Goal: Information Seeking & Learning: Learn about a topic

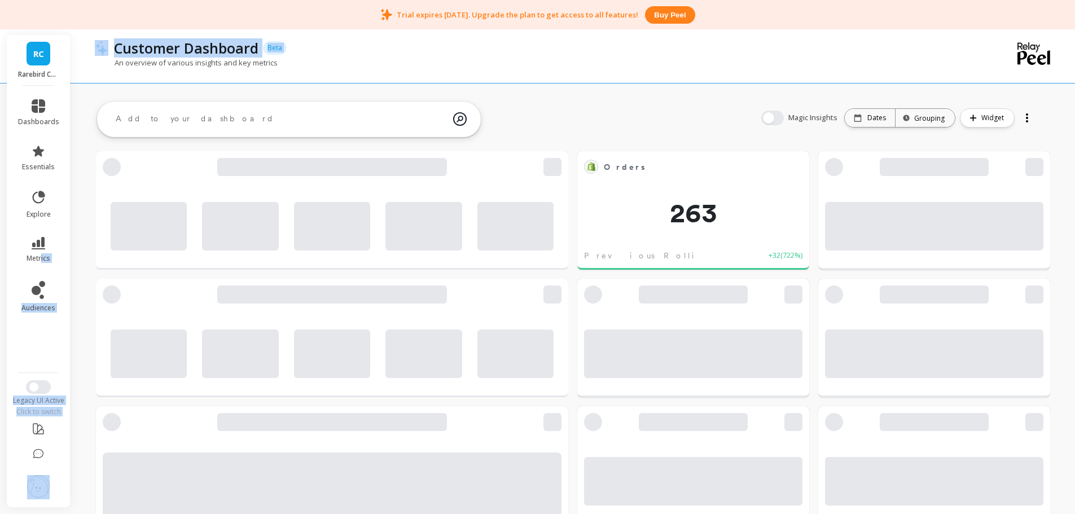
drag, startPoint x: 42, startPoint y: 254, endPoint x: 71, endPoint y: 74, distance: 181.7
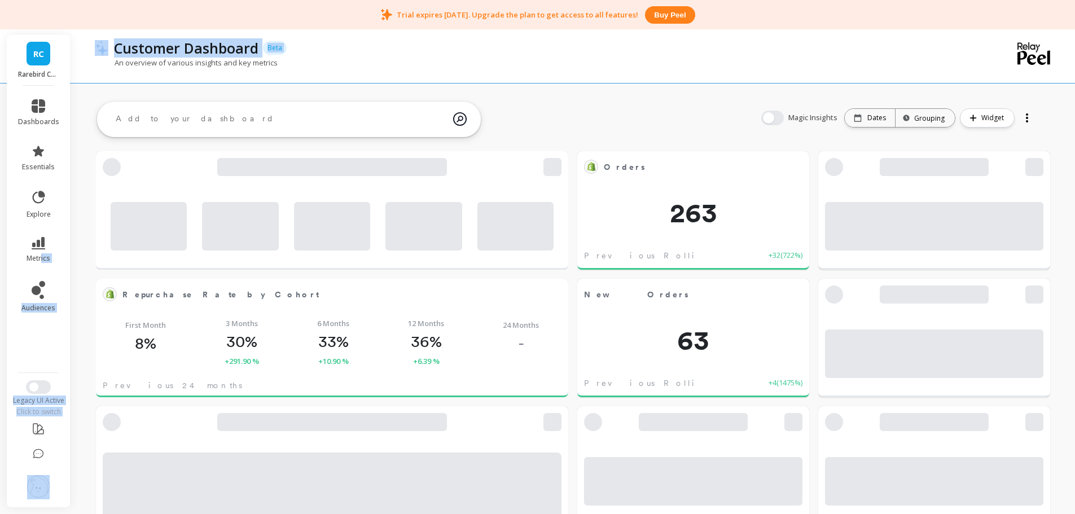
click at [71, 75] on div at bounding box center [537, 55] width 1075 height 56
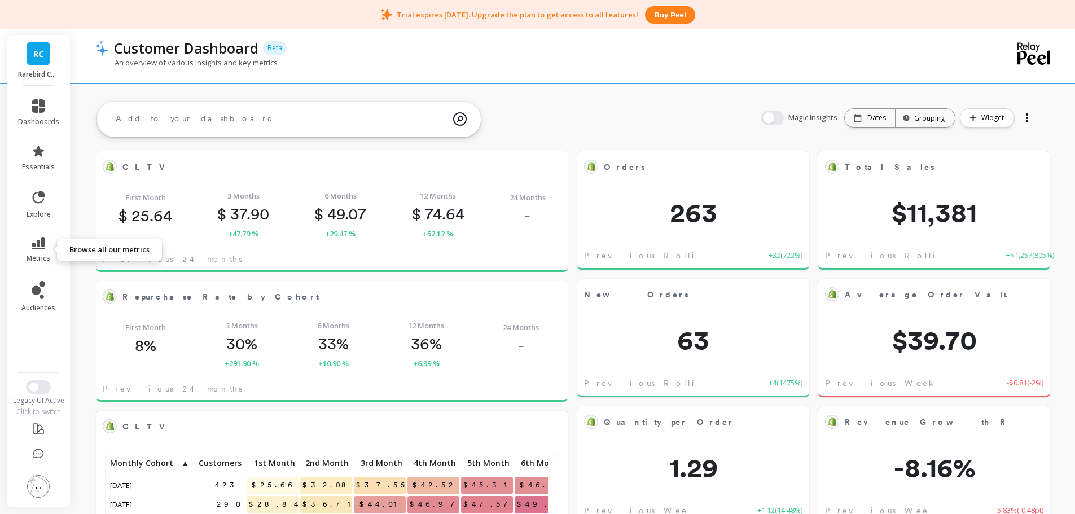
scroll to position [302, 432]
click at [41, 244] on icon at bounding box center [39, 243] width 14 height 12
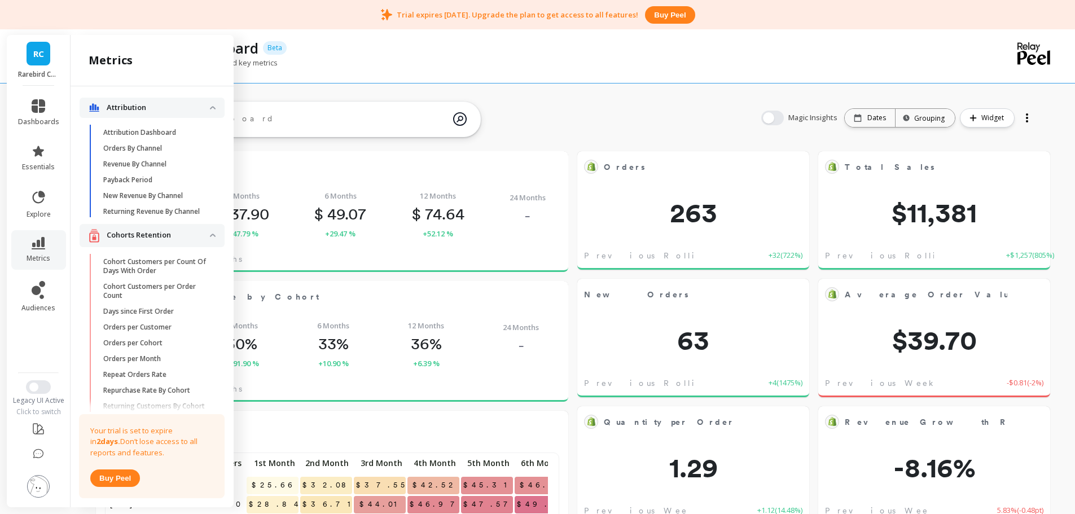
scroll to position [165, 0]
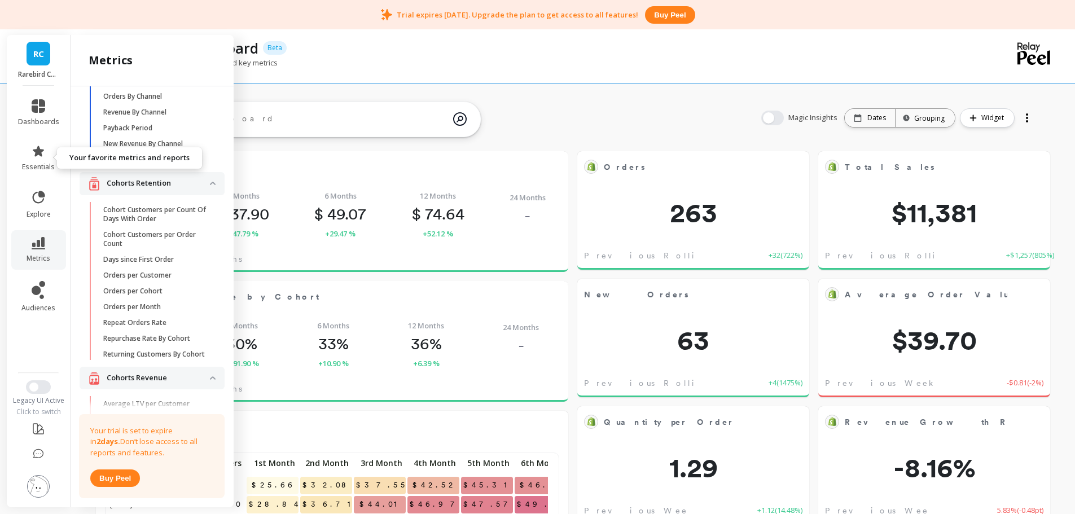
click at [36, 148] on icon at bounding box center [39, 151] width 14 height 14
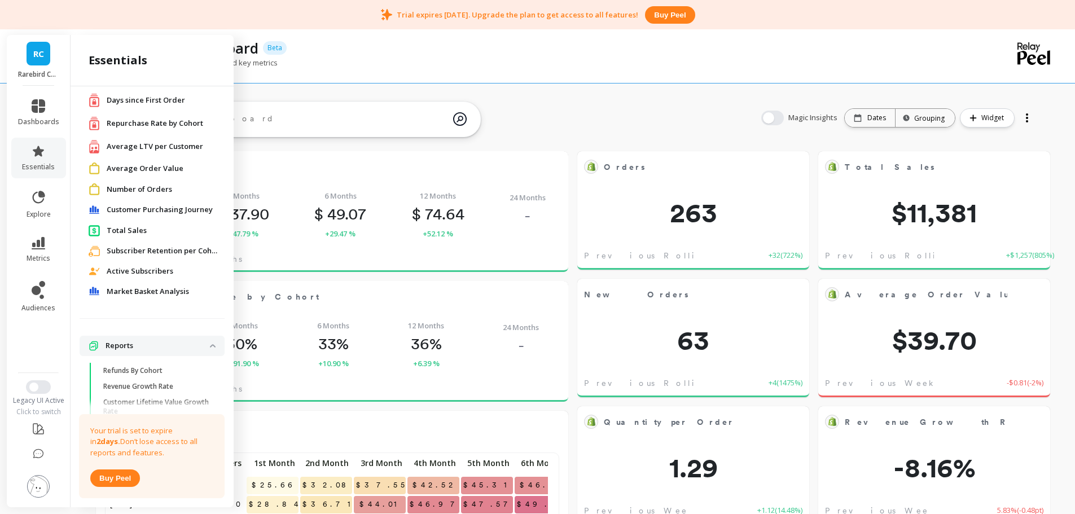
scroll to position [0, 0]
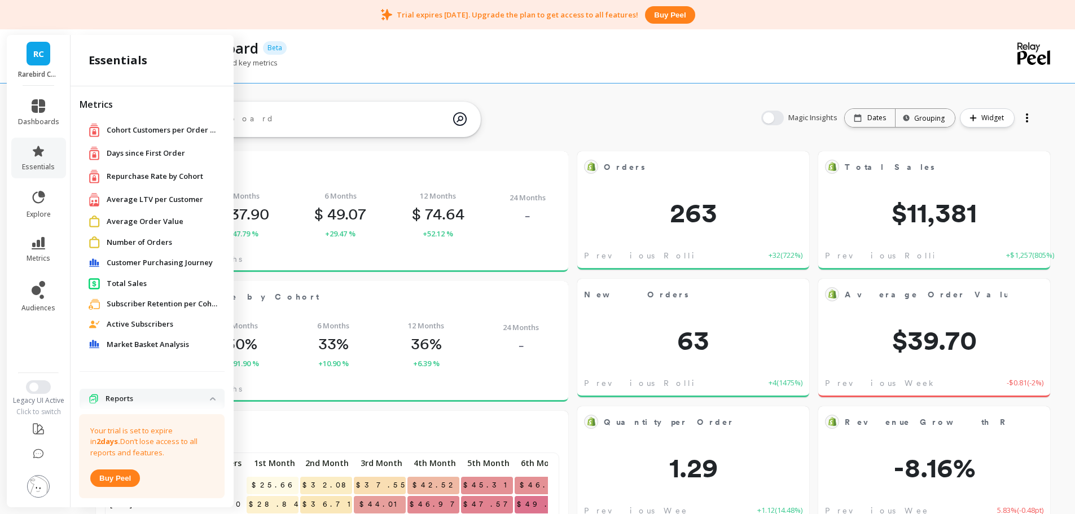
click at [140, 243] on span "Number of Orders" at bounding box center [139, 242] width 65 height 11
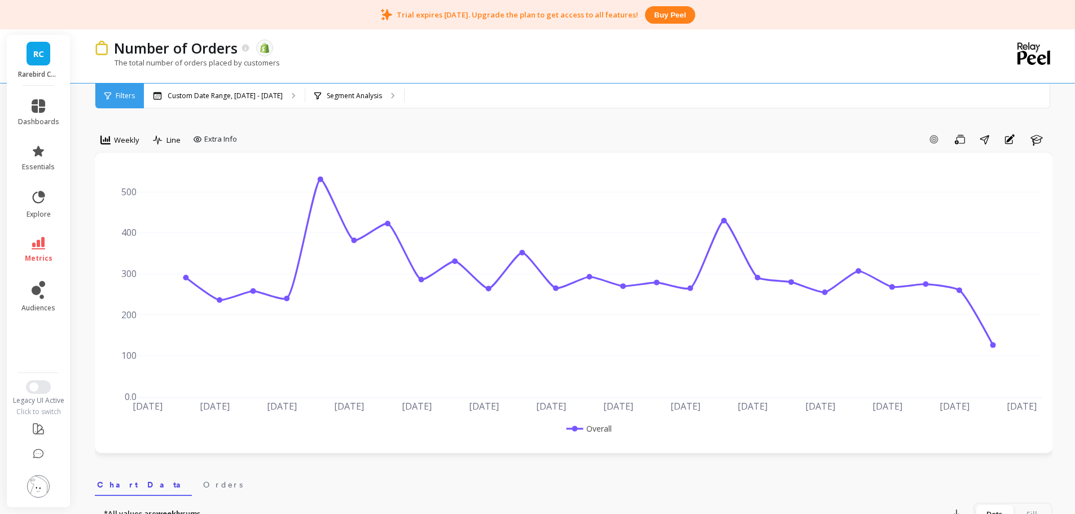
click at [126, 146] on div "Weekly" at bounding box center [119, 140] width 39 height 14
click at [141, 240] on div "All Daily Weekly Monthly Quarterly Weekday Yearly 7-day rolling 30-day rolling …" at bounding box center [139, 237] width 89 height 169
click at [146, 233] on div "Monthly" at bounding box center [136, 230] width 64 height 11
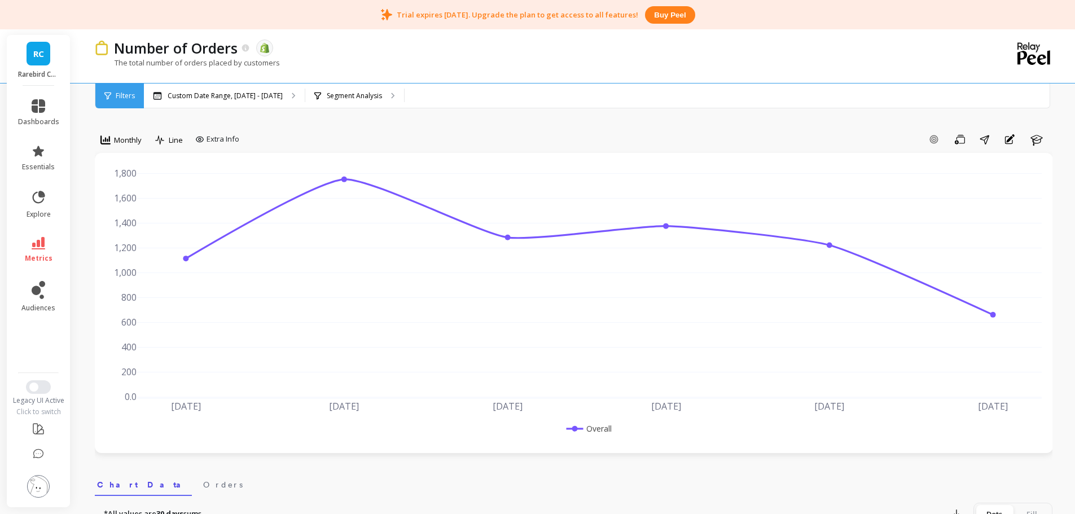
click at [515, 139] on div "Add Goal Save Share Annotations Learn" at bounding box center [648, 139] width 808 height 18
click at [32, 251] on link "metrics" at bounding box center [38, 250] width 41 height 26
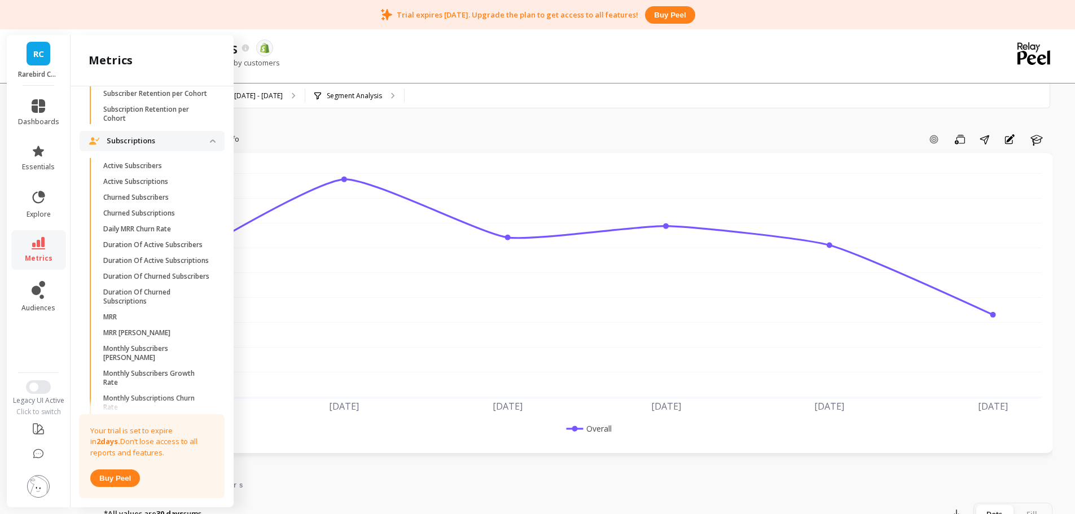
scroll to position [2152, 0]
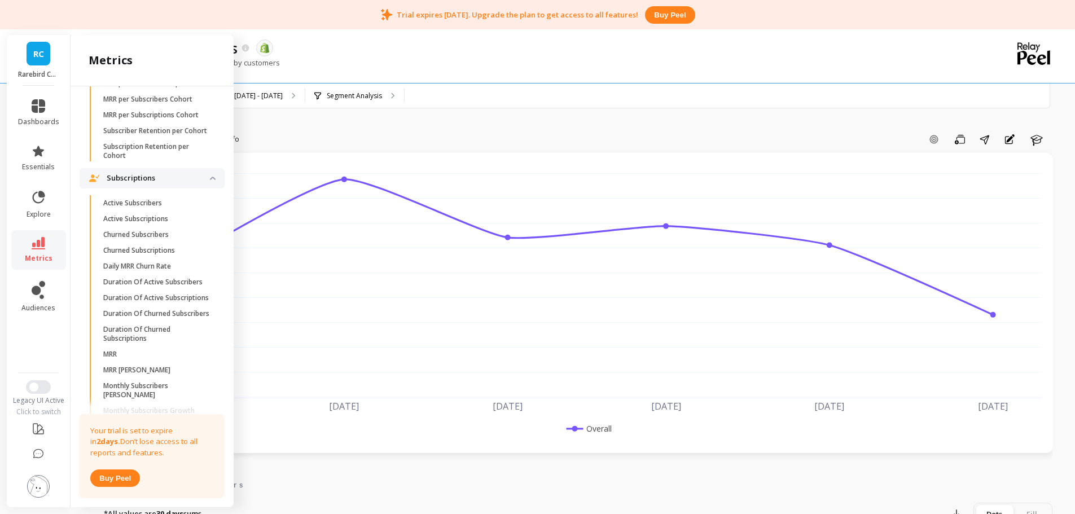
click at [147, 208] on p "Active Subscribers" at bounding box center [132, 203] width 59 height 9
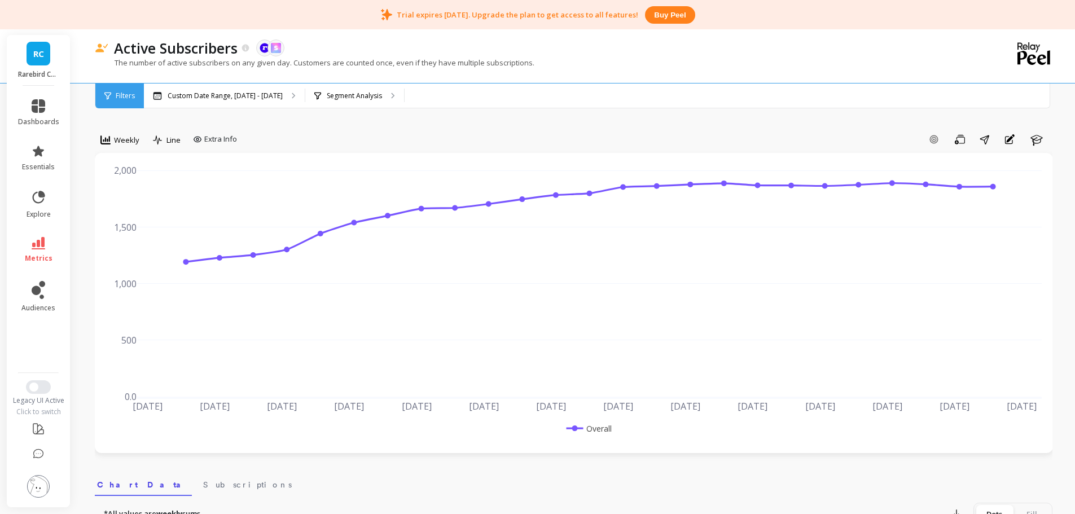
click at [227, 98] on p "Custom Date Range, [DATE] - [DATE]" at bounding box center [225, 95] width 115 height 9
click at [235, 99] on p "Custom Date Range, [DATE] - [DATE]" at bounding box center [225, 95] width 115 height 9
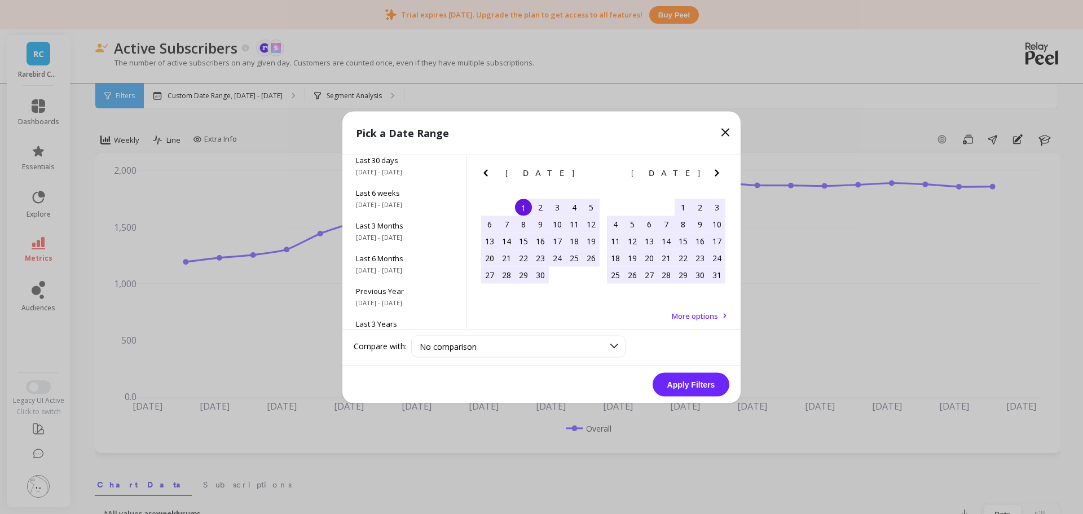
scroll to position [153, 0]
click at [402, 307] on span "All Data" at bounding box center [404, 307] width 96 height 10
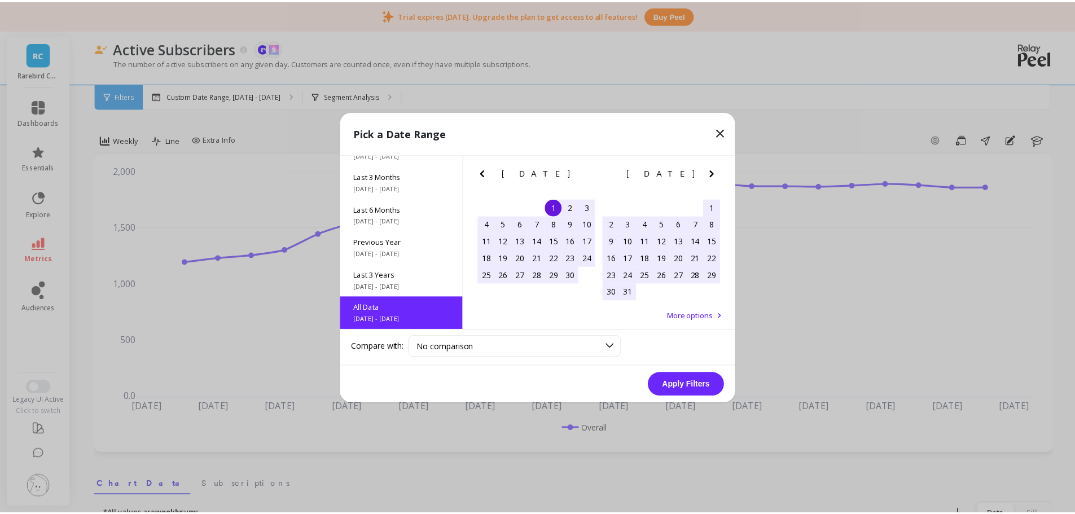
scroll to position [1, 0]
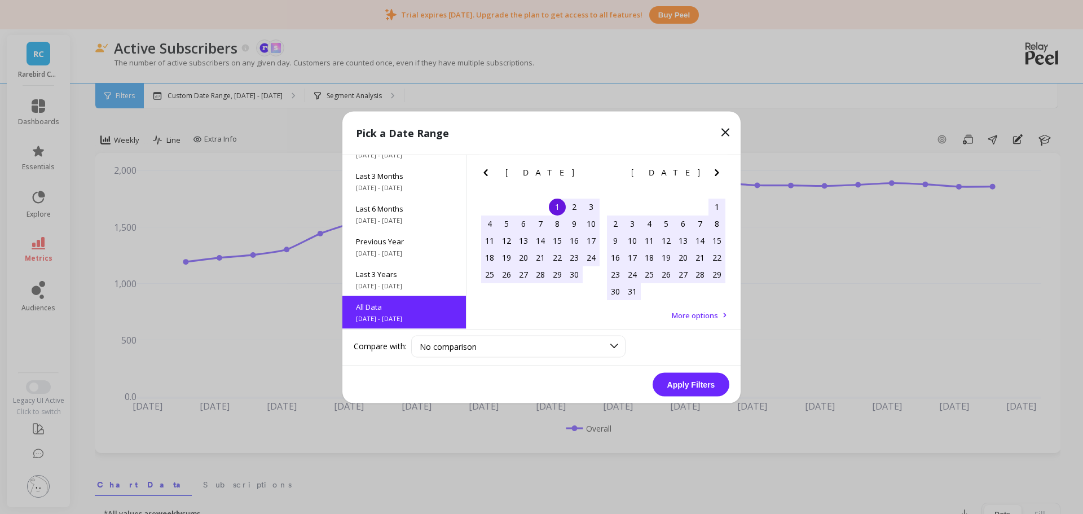
click at [675, 384] on button "Apply Filters" at bounding box center [691, 384] width 77 height 24
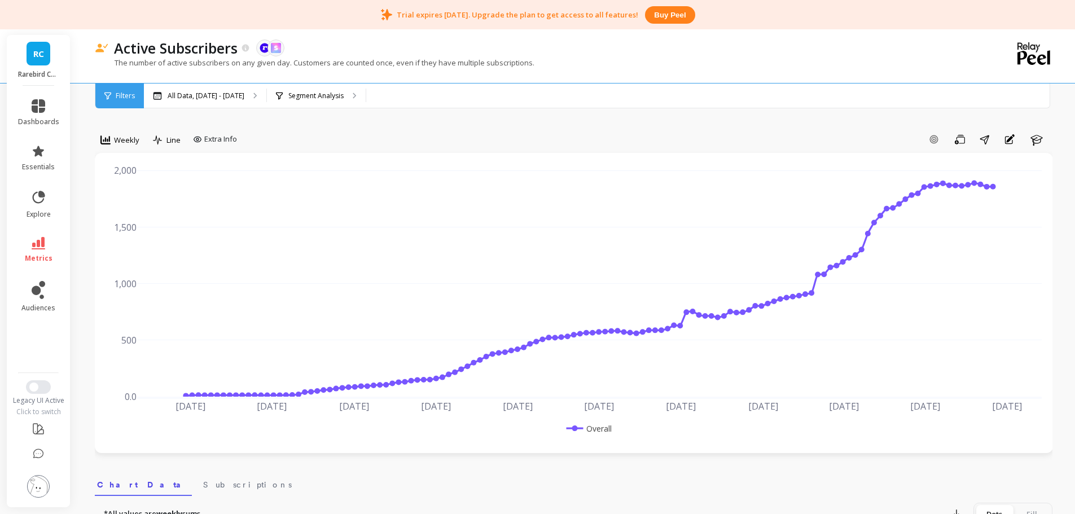
click at [36, 244] on icon at bounding box center [39, 243] width 14 height 12
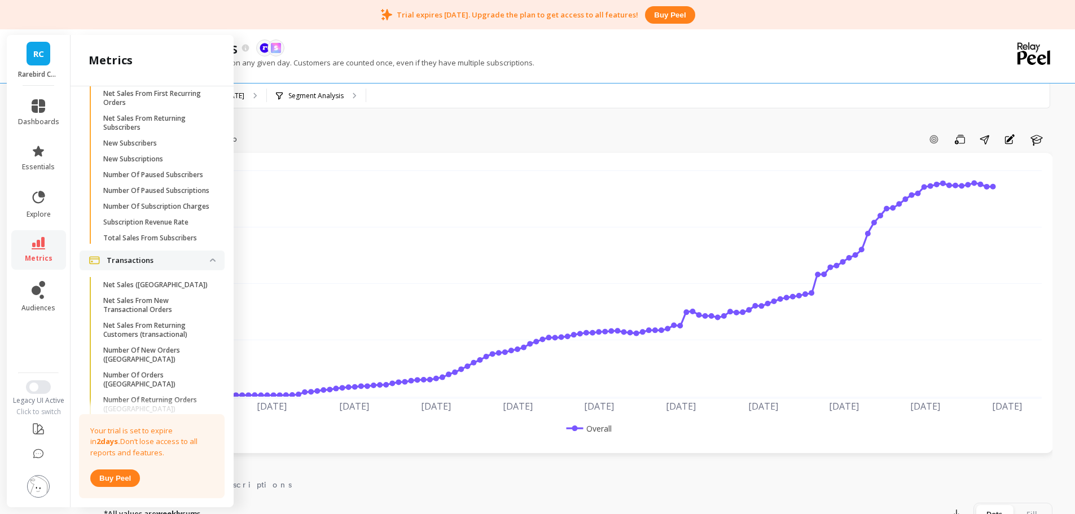
scroll to position [2566, 0]
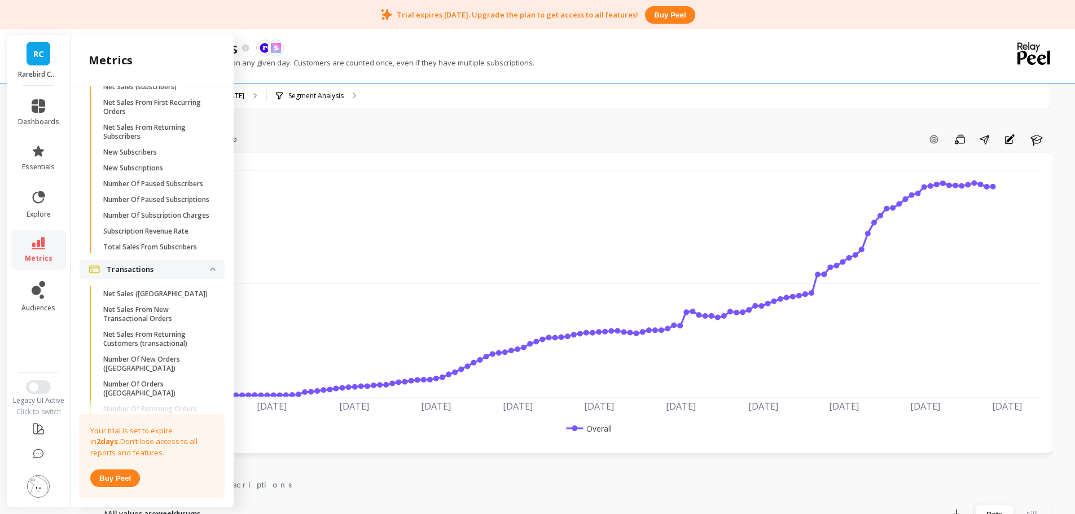
click at [144, 157] on p "New Subscribers" at bounding box center [130, 152] width 54 height 9
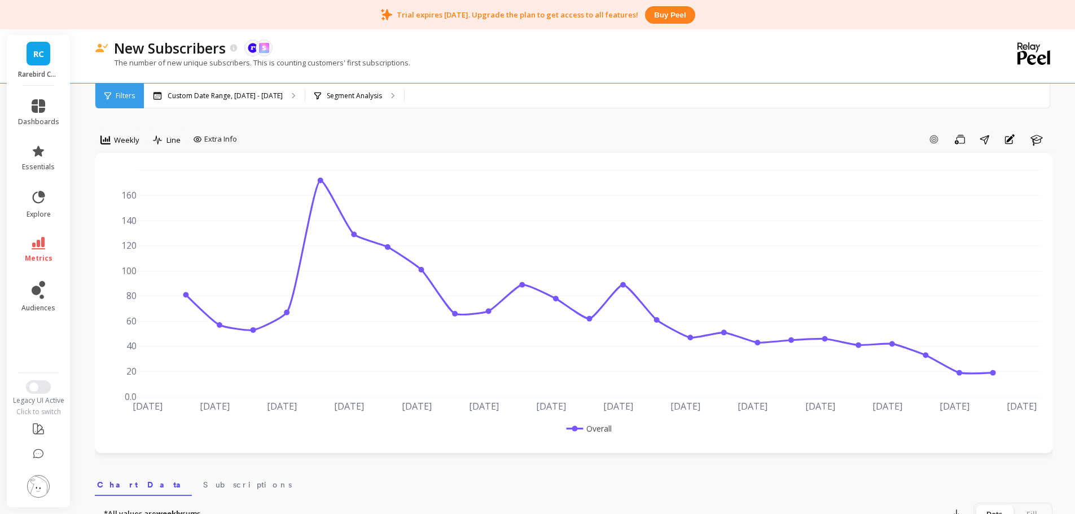
click at [126, 135] on span "Weekly" at bounding box center [126, 140] width 25 height 11
click at [137, 228] on div "Monthly" at bounding box center [136, 230] width 64 height 11
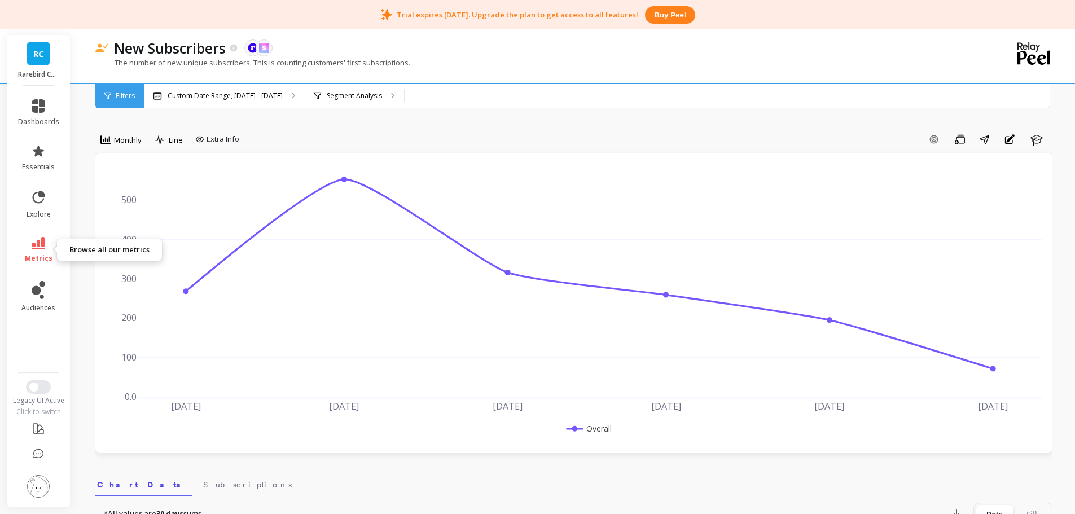
click at [39, 241] on icon at bounding box center [39, 243] width 14 height 12
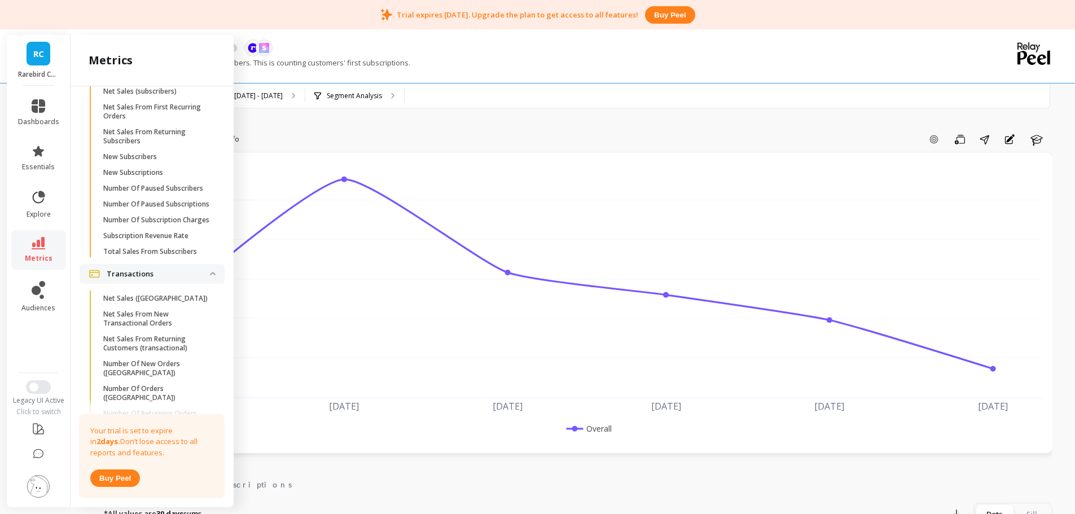
scroll to position [2617, 0]
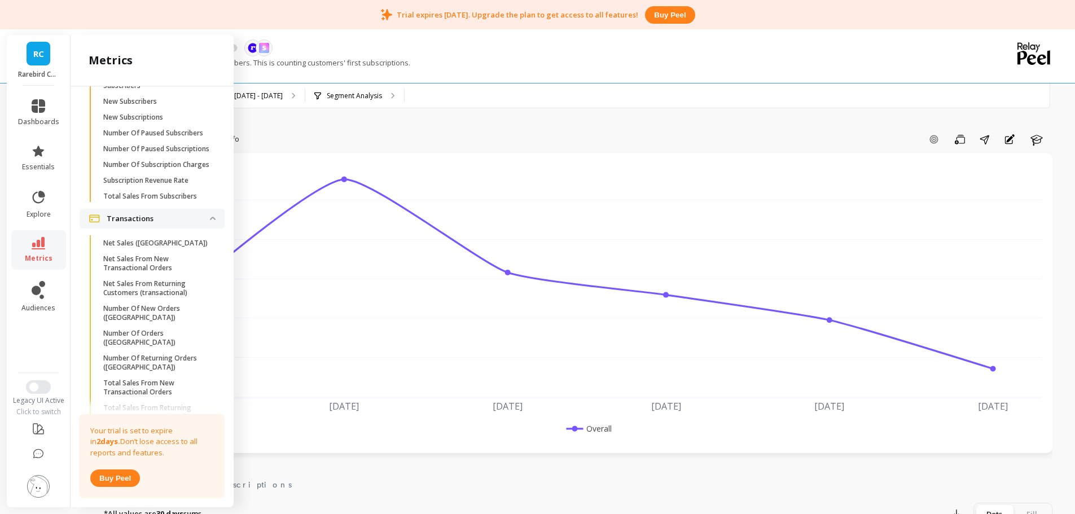
click at [164, 201] on p "Total Sales From Subscribers" at bounding box center [150, 196] width 94 height 9
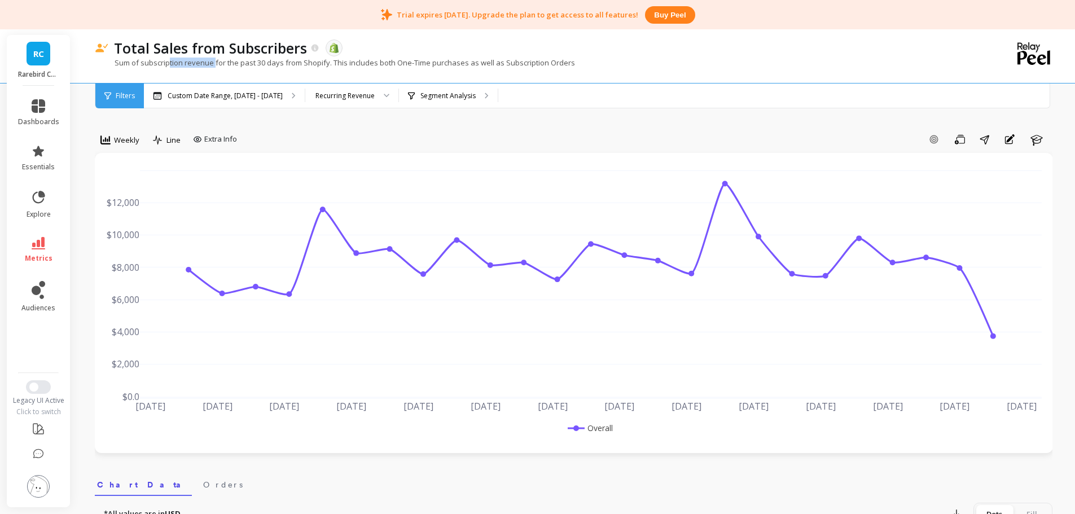
drag, startPoint x: 186, startPoint y: 64, endPoint x: 215, endPoint y: 64, distance: 28.8
click at [215, 64] on p "Sum of subscription revenue for the past 30 days from Shopify. This includes bo…" at bounding box center [335, 63] width 480 height 10
click at [33, 249] on link "metrics" at bounding box center [38, 250] width 41 height 26
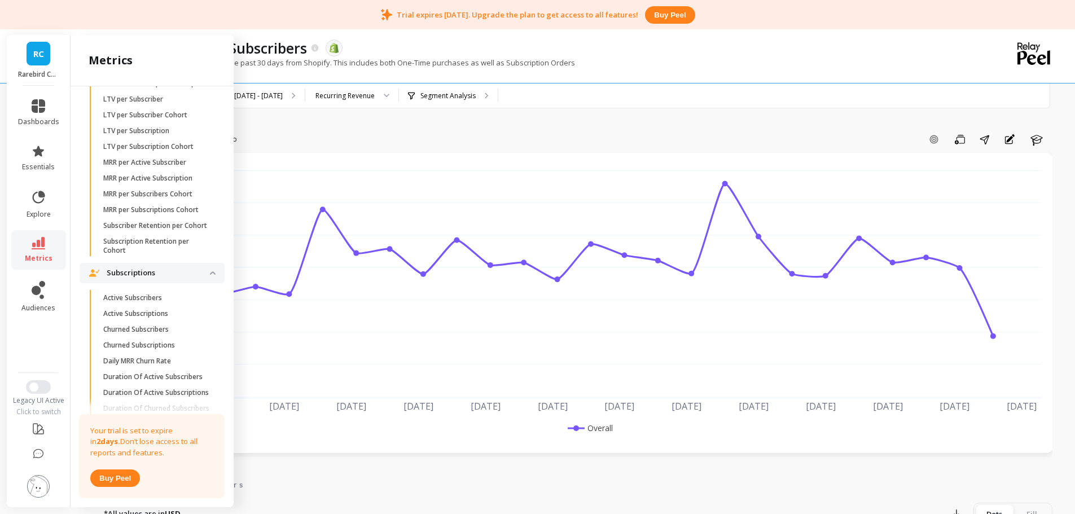
scroll to position [2052, 0]
click at [142, 108] on p "LTV per Subscriber" at bounding box center [133, 103] width 60 height 9
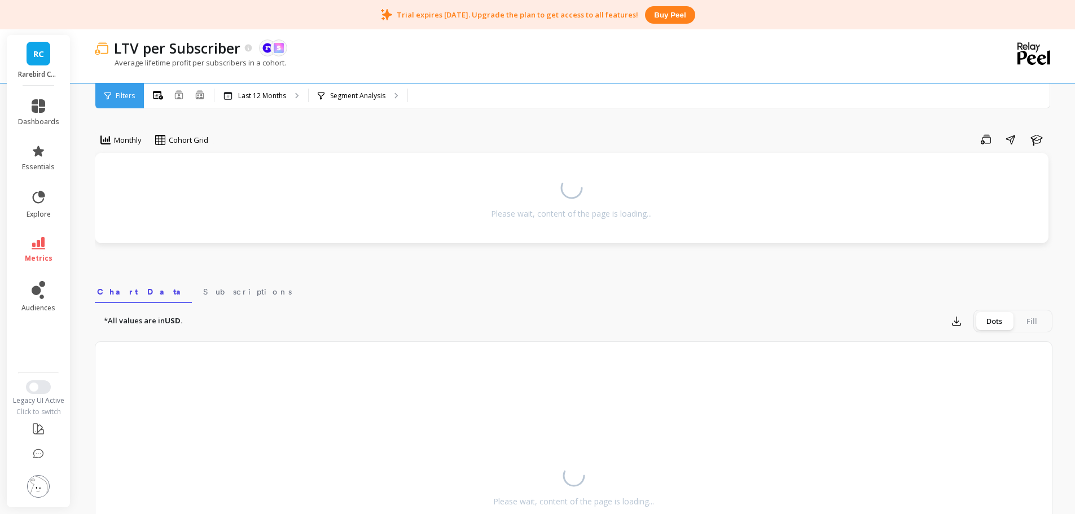
click at [289, 132] on div "Save Share Learn" at bounding box center [634, 139] width 836 height 18
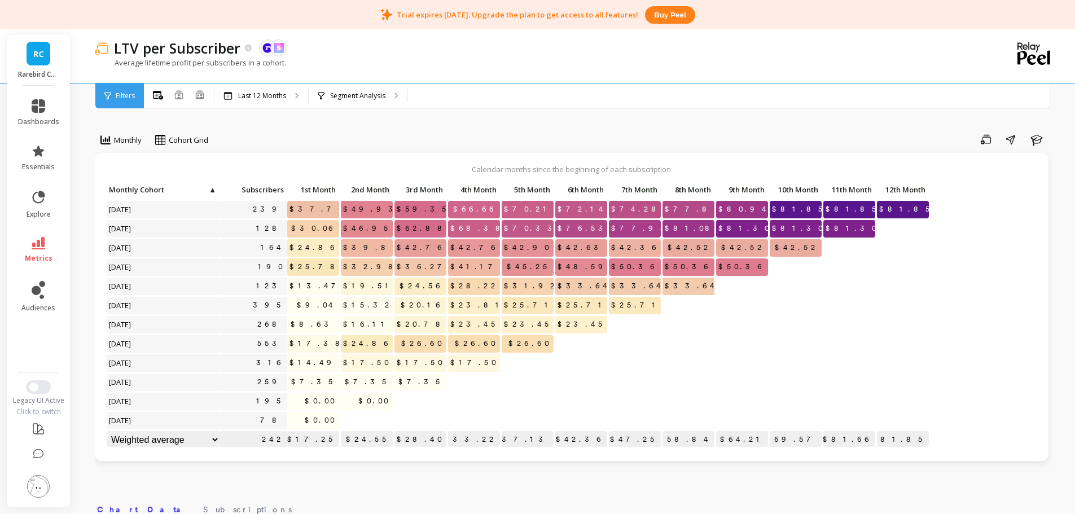
click at [275, 102] on div "Last 12 Months" at bounding box center [261, 95] width 94 height 25
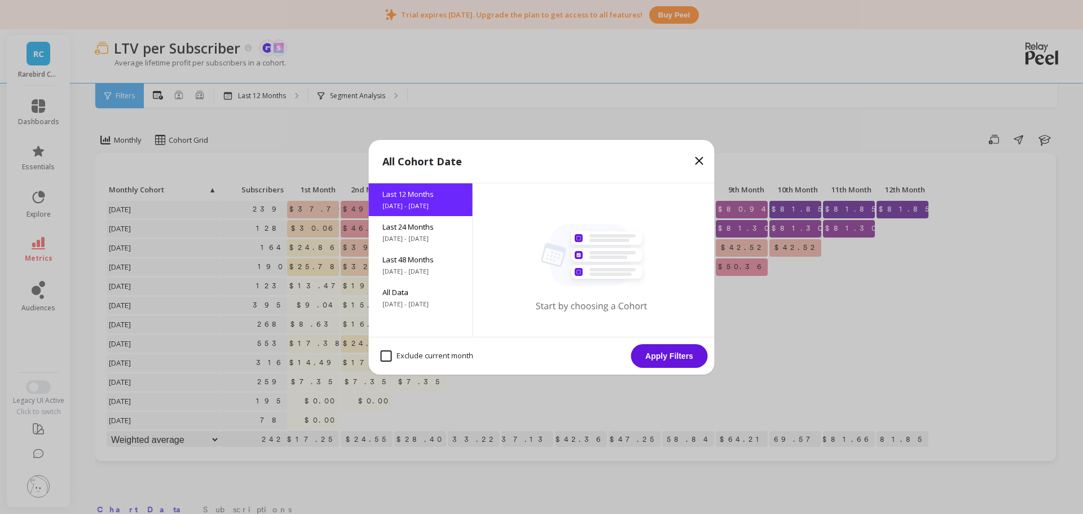
click at [412, 263] on span "Last 48 Months" at bounding box center [421, 259] width 77 height 10
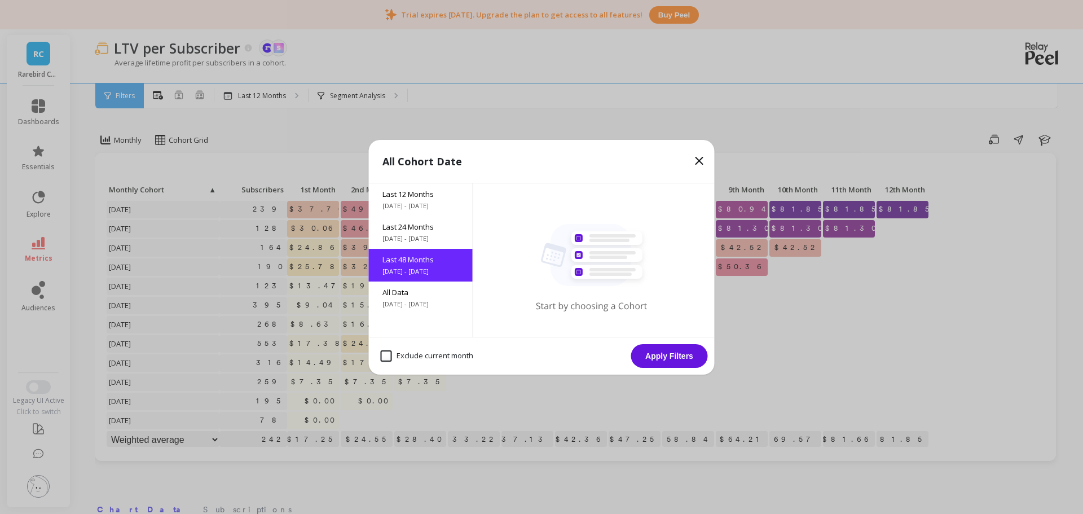
click at [666, 355] on button "Apply Filters" at bounding box center [669, 356] width 77 height 24
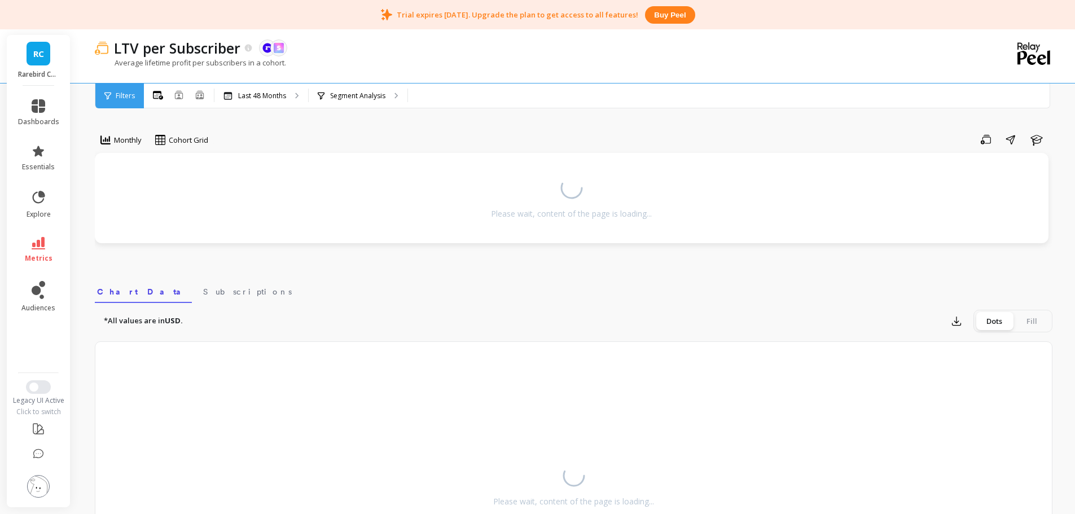
click at [359, 130] on div "Save Share Learn" at bounding box center [634, 139] width 836 height 18
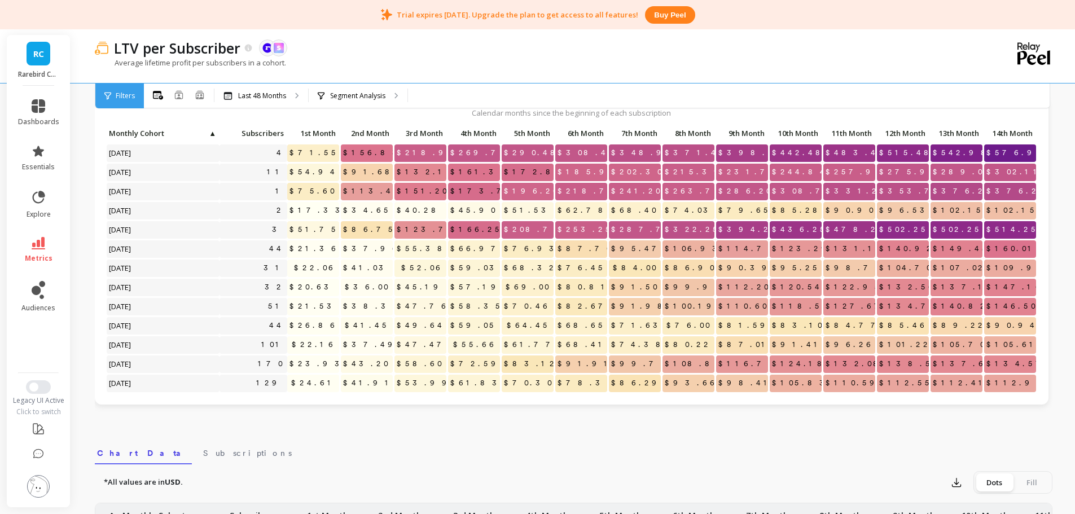
scroll to position [373, 0]
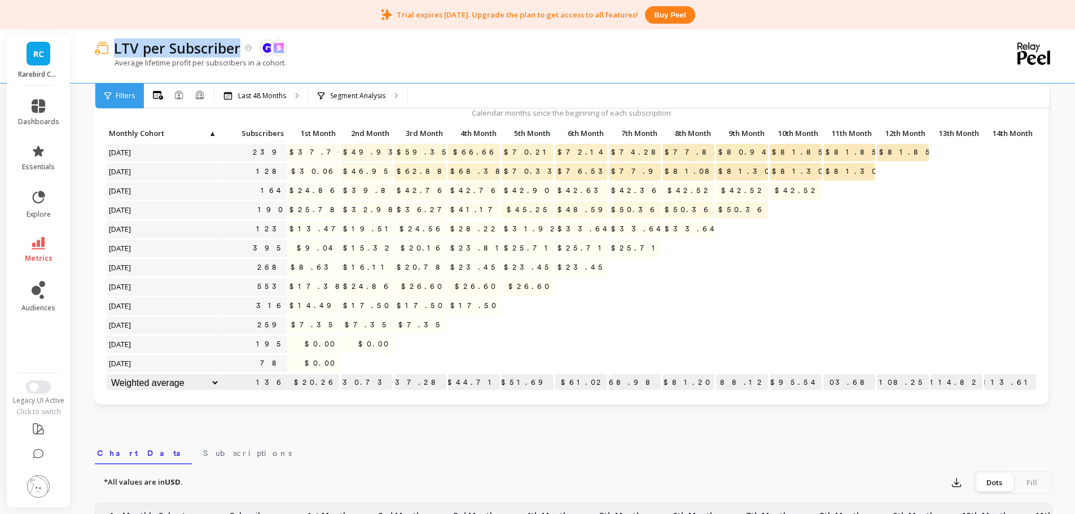
copy p "LTV per Subscriber"
drag, startPoint x: 241, startPoint y: 50, endPoint x: 115, endPoint y: 53, distance: 126.4
click at [115, 53] on div "LTV per Subscriber" at bounding box center [180, 47] width 145 height 19
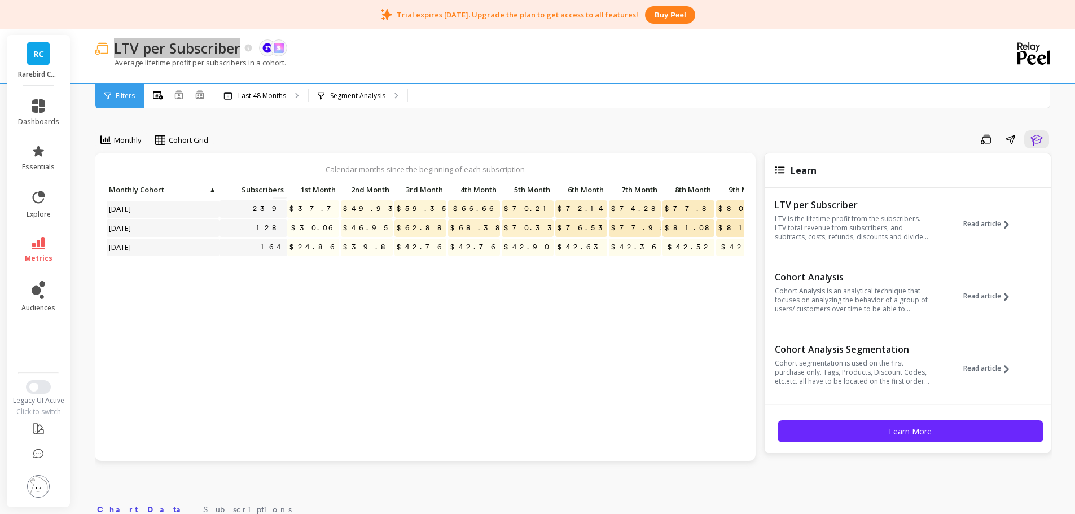
scroll to position [0, 0]
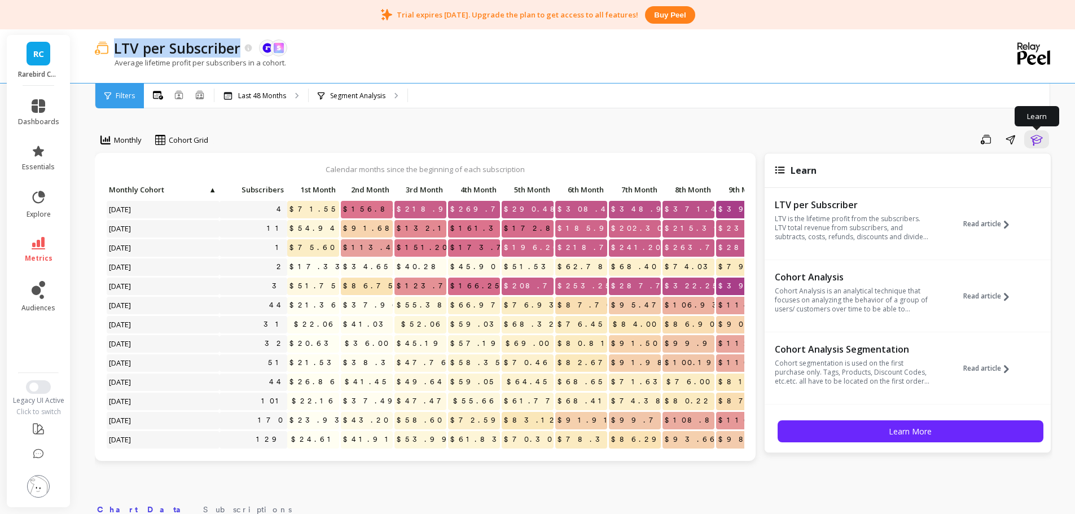
click at [1044, 140] on button "Learn" at bounding box center [1036, 139] width 25 height 18
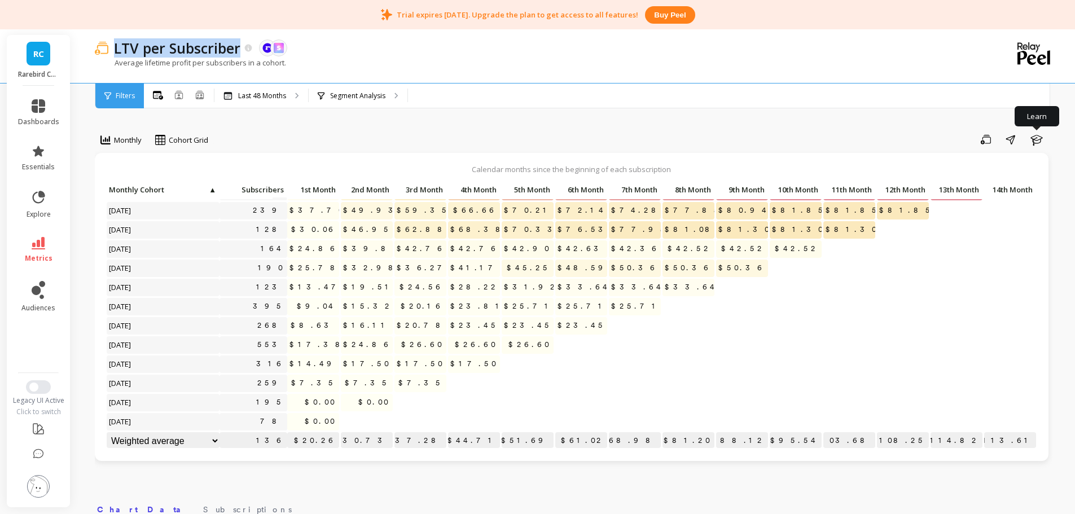
scroll to position [373, 0]
